Goal: Task Accomplishment & Management: Manage account settings

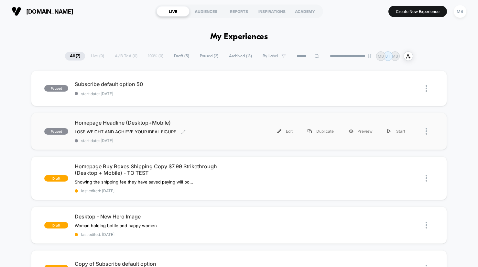
click at [146, 126] on span "Homepage Headline (Desktop+Mobile)" at bounding box center [157, 122] width 164 height 6
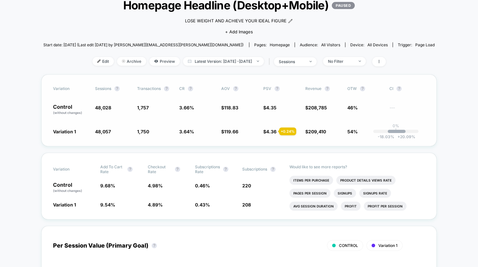
scroll to position [46, 0]
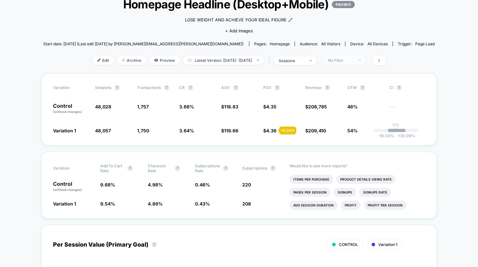
click at [366, 61] on span "No Filter" at bounding box center [344, 60] width 43 height 9
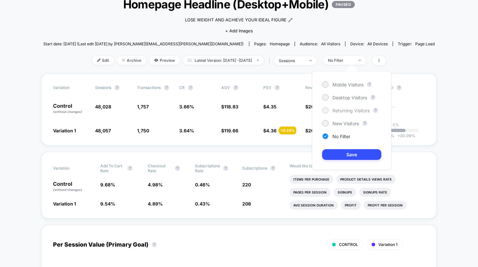
click at [341, 110] on span "Returning Visitors" at bounding box center [351, 111] width 37 height 6
click at [349, 154] on button "Save" at bounding box center [351, 154] width 59 height 11
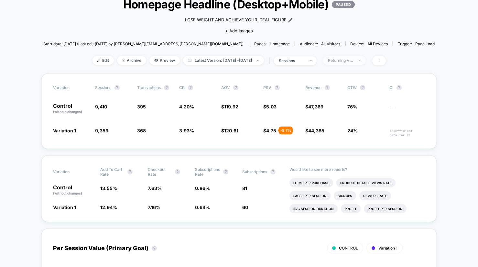
click at [342, 61] on div "Returning Visitors" at bounding box center [341, 60] width 26 height 5
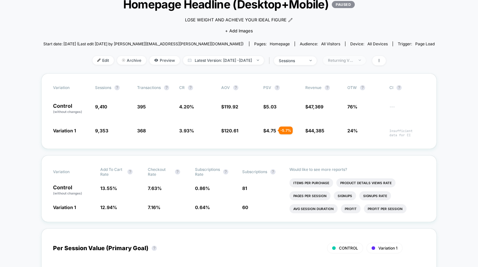
click at [348, 64] on span "Returning Visitors" at bounding box center [344, 60] width 43 height 9
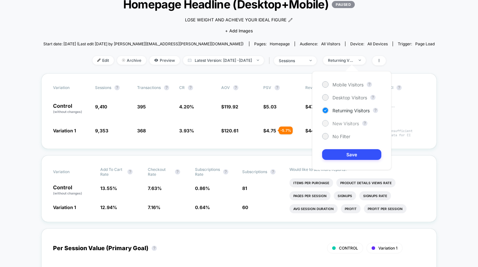
click at [326, 124] on div at bounding box center [325, 123] width 5 height 5
click at [339, 157] on button "Save" at bounding box center [351, 154] width 59 height 11
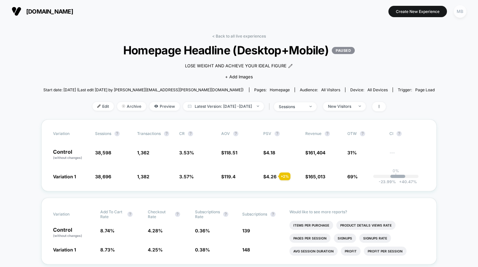
click at [466, 9] on div "MB" at bounding box center [460, 11] width 13 height 13
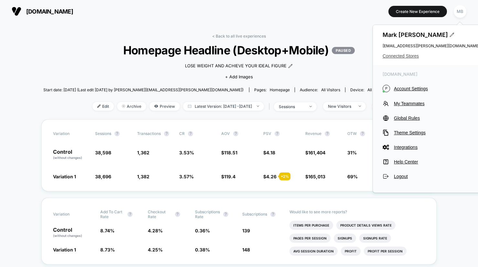
click at [411, 55] on span "Connected Stores" at bounding box center [431, 55] width 97 height 5
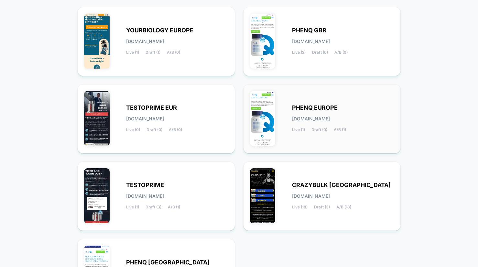
click at [315, 110] on span "PHENQ EUROPE" at bounding box center [315, 108] width 46 height 5
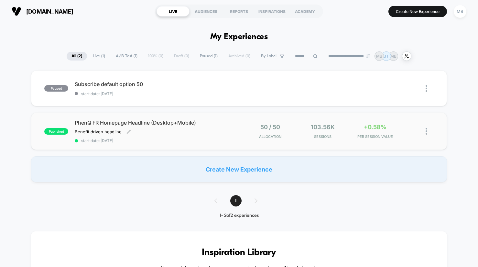
click at [156, 122] on span "PhenQ FR Homepage Headline (Desktop+Mobile)" at bounding box center [157, 122] width 164 height 6
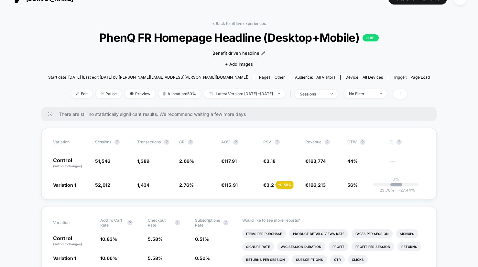
scroll to position [17, 0]
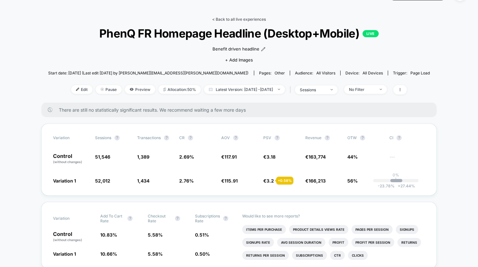
click at [246, 17] on link "< Back to all live experiences" at bounding box center [239, 19] width 54 height 5
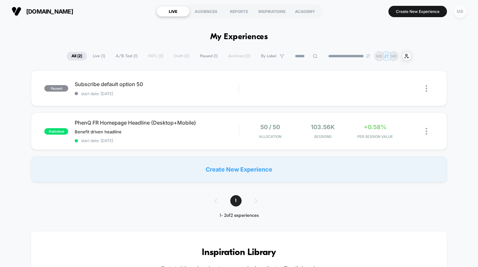
click at [461, 9] on div "MB" at bounding box center [460, 11] width 13 height 13
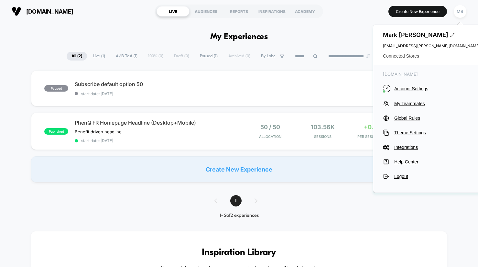
click at [401, 57] on span "Connected Stores" at bounding box center [431, 55] width 97 height 5
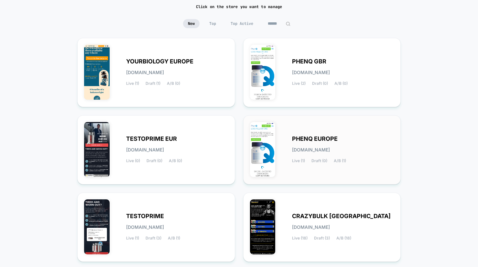
scroll to position [57, 0]
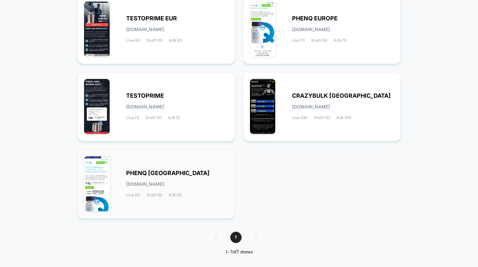
click at [123, 173] on div "PHENQ USA [DOMAIN_NAME] Live (0) Draft (5) A/B (0)" at bounding box center [156, 184] width 144 height 56
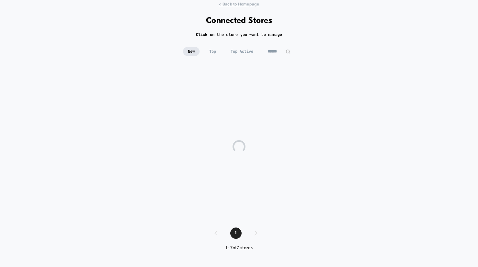
scroll to position [17, 0]
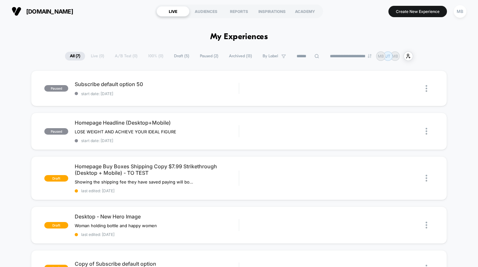
scroll to position [32, 0]
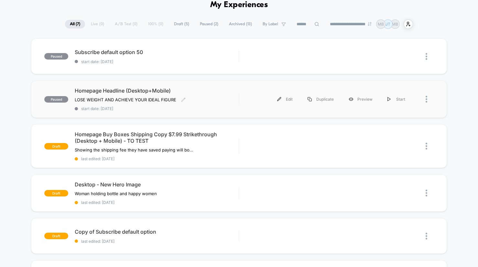
click at [153, 91] on span "Homepage Headline (Desktop+Mobile)" at bounding box center [157, 90] width 164 height 6
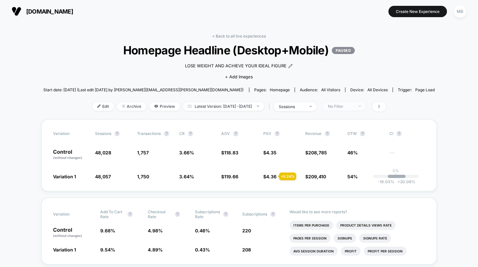
click at [350, 106] on div "No Filter" at bounding box center [341, 106] width 26 height 5
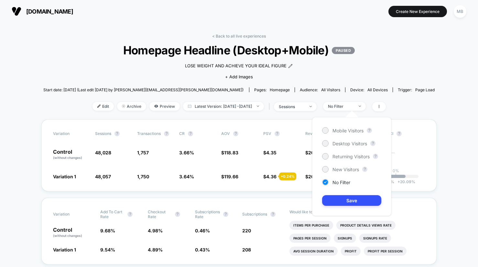
click at [223, 116] on div "< Back to all live experiences Homepage Headline (Desktop+Mobile) PAUSED LOSE W…" at bounding box center [239, 77] width 392 height 86
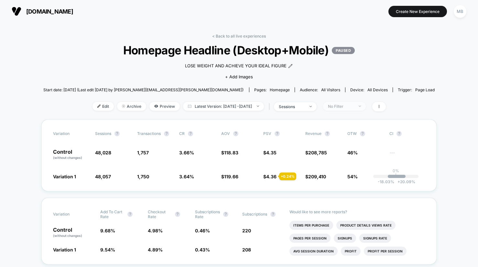
click at [363, 105] on span "No Filter" at bounding box center [344, 106] width 43 height 9
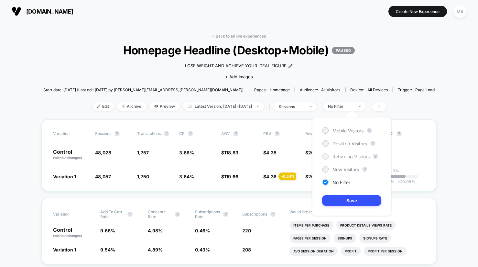
click at [325, 155] on div at bounding box center [325, 156] width 5 height 5
click at [331, 195] on button "Save" at bounding box center [351, 200] width 59 height 11
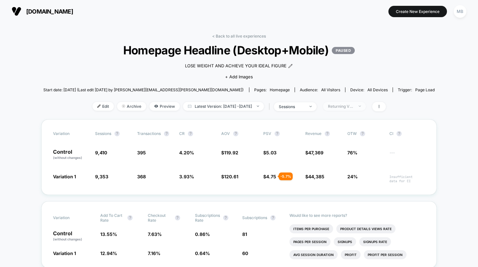
click at [346, 106] on div "Returning Visitors" at bounding box center [341, 106] width 26 height 5
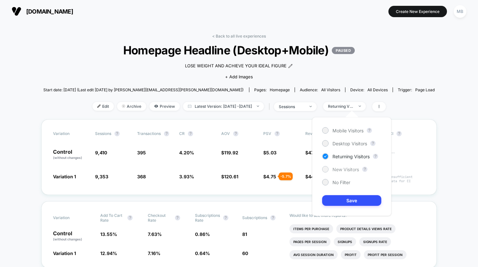
click at [326, 167] on div at bounding box center [325, 169] width 5 height 5
click at [332, 199] on button "Save" at bounding box center [351, 200] width 59 height 11
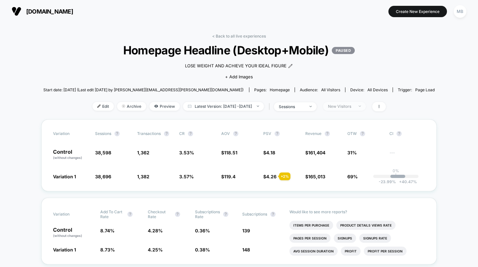
click at [347, 107] on div "New Visitors" at bounding box center [341, 106] width 26 height 5
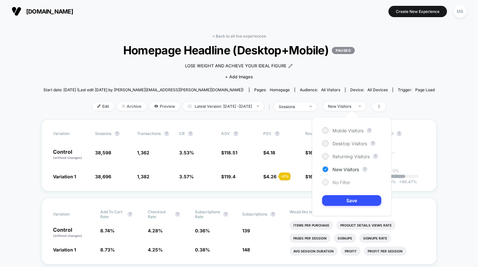
click at [342, 182] on span "No Filter" at bounding box center [342, 183] width 18 height 6
click at [345, 197] on button "Save" at bounding box center [351, 200] width 59 height 11
